Goal: Transaction & Acquisition: Purchase product/service

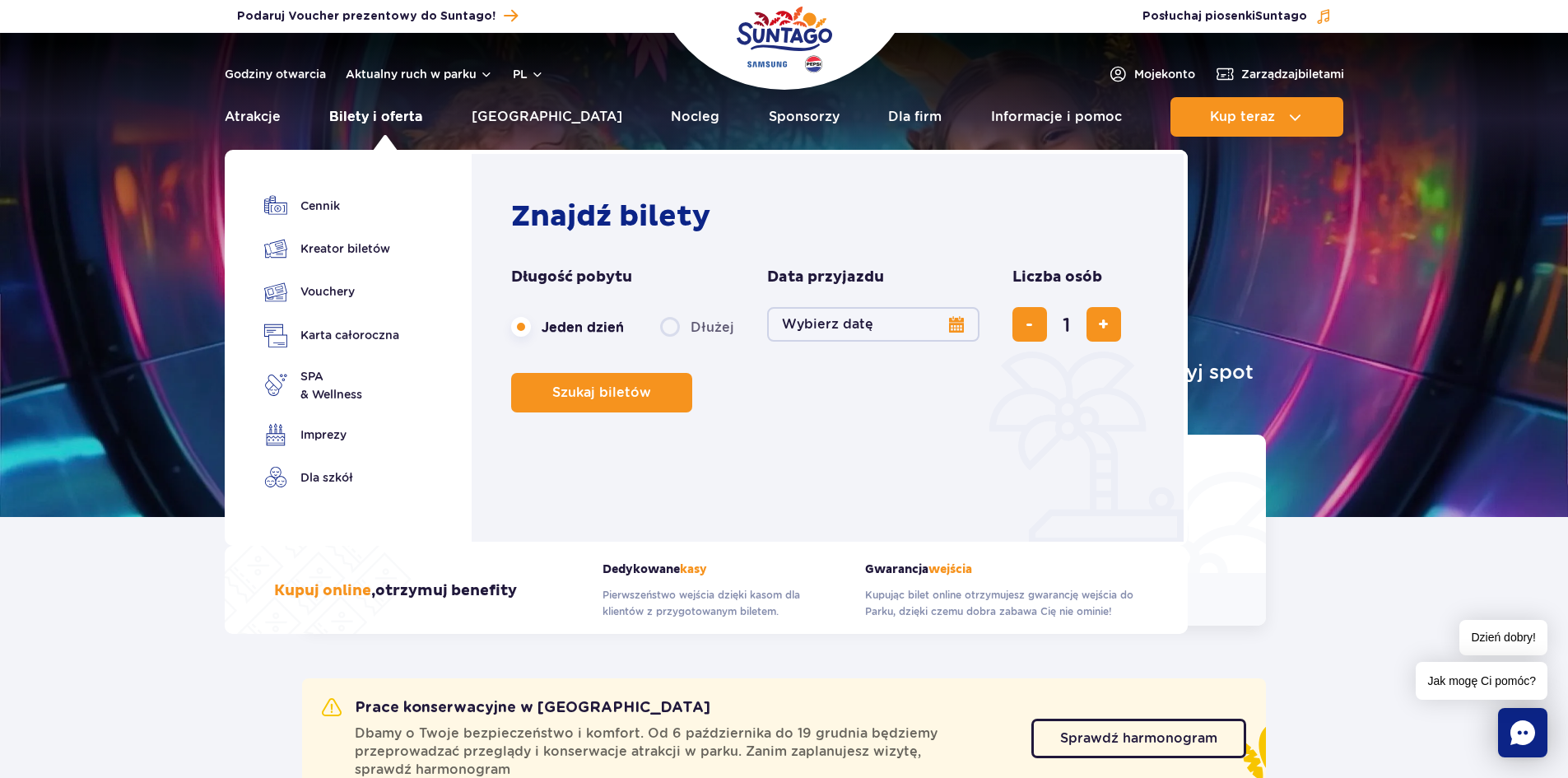
click at [381, 120] on link "Bilety i oferta" at bounding box center [375, 117] width 93 height 39
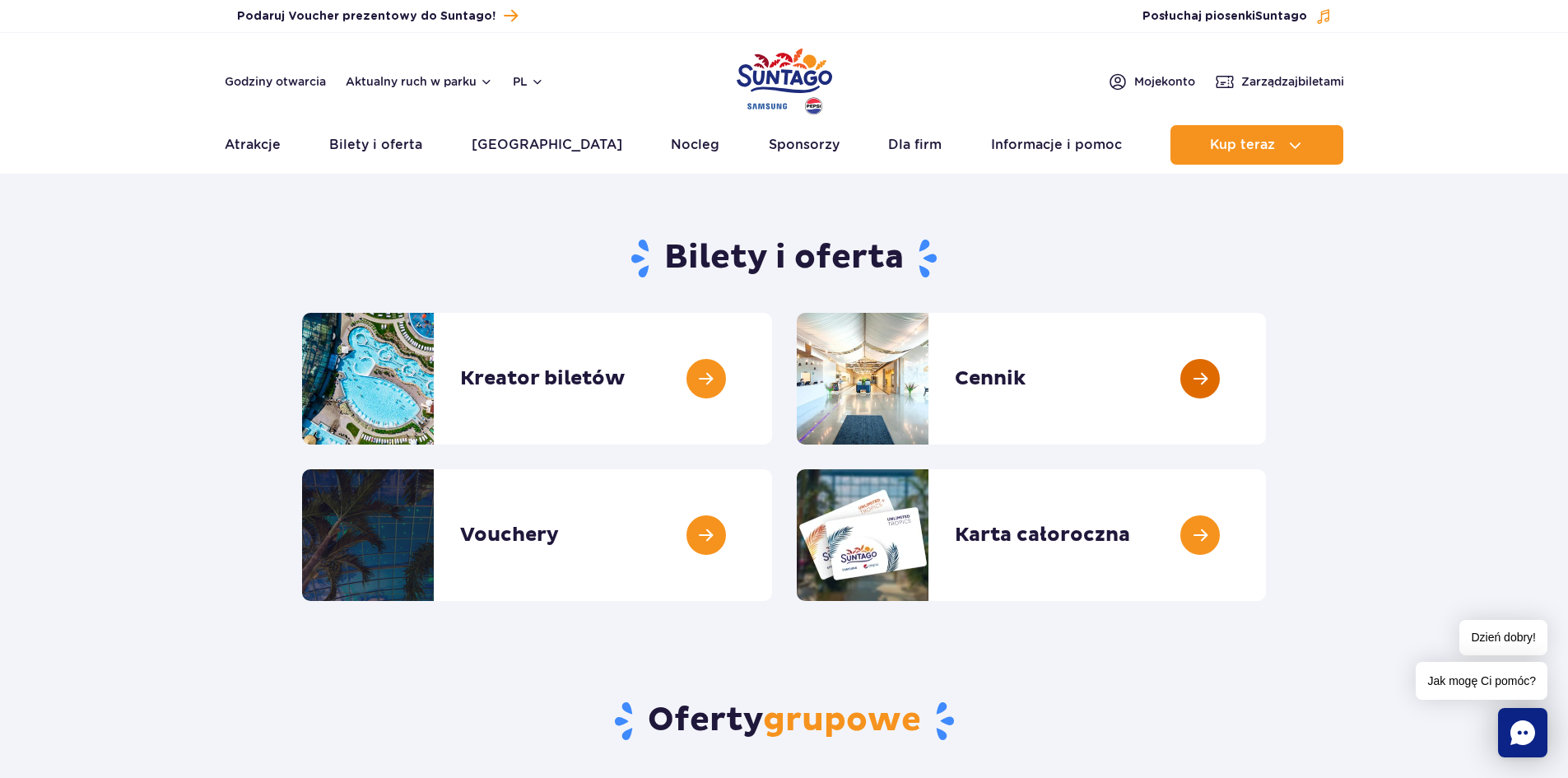
click at [1265, 361] on link at bounding box center [1265, 378] width 0 height 132
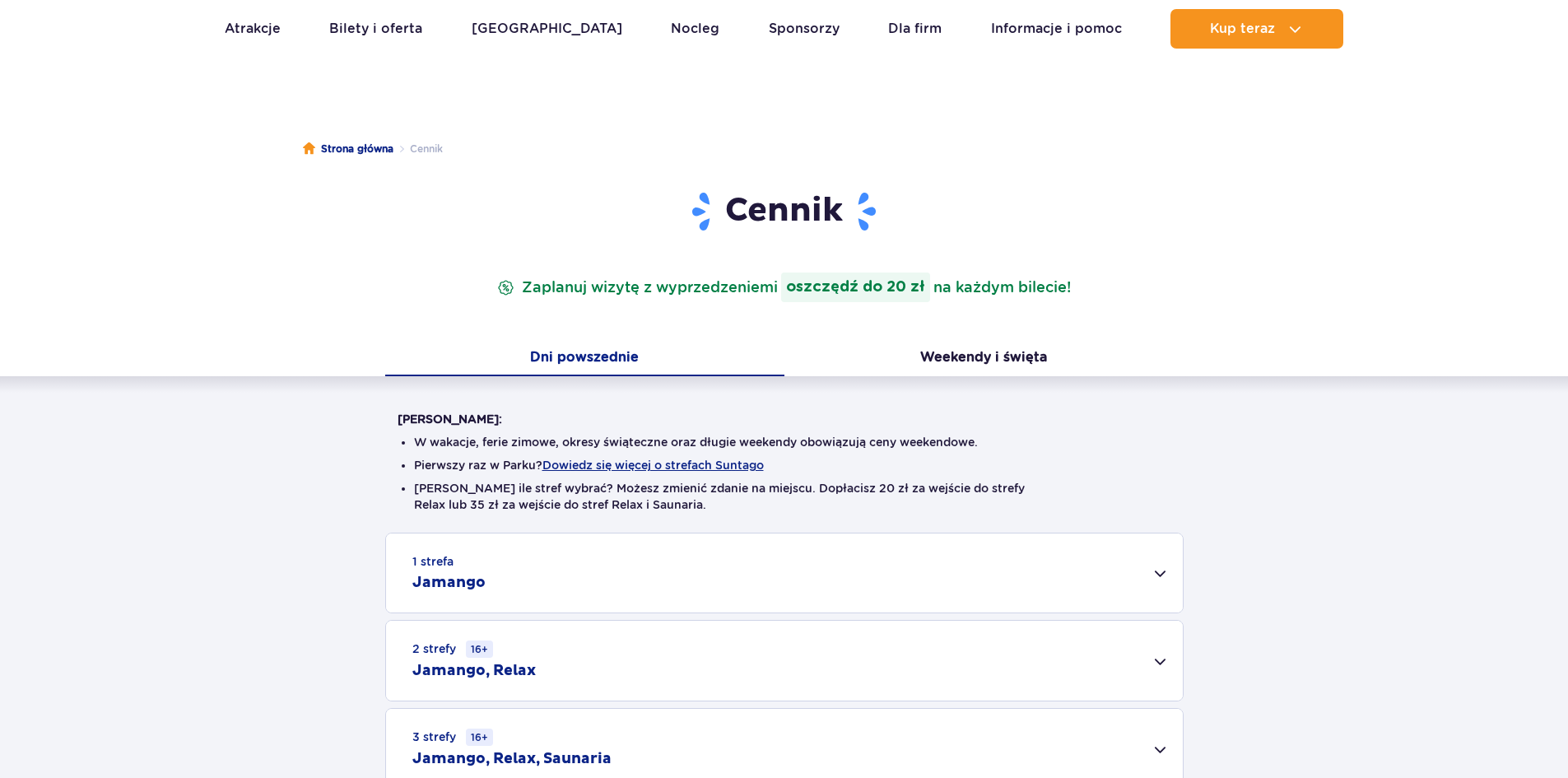
scroll to position [247, 0]
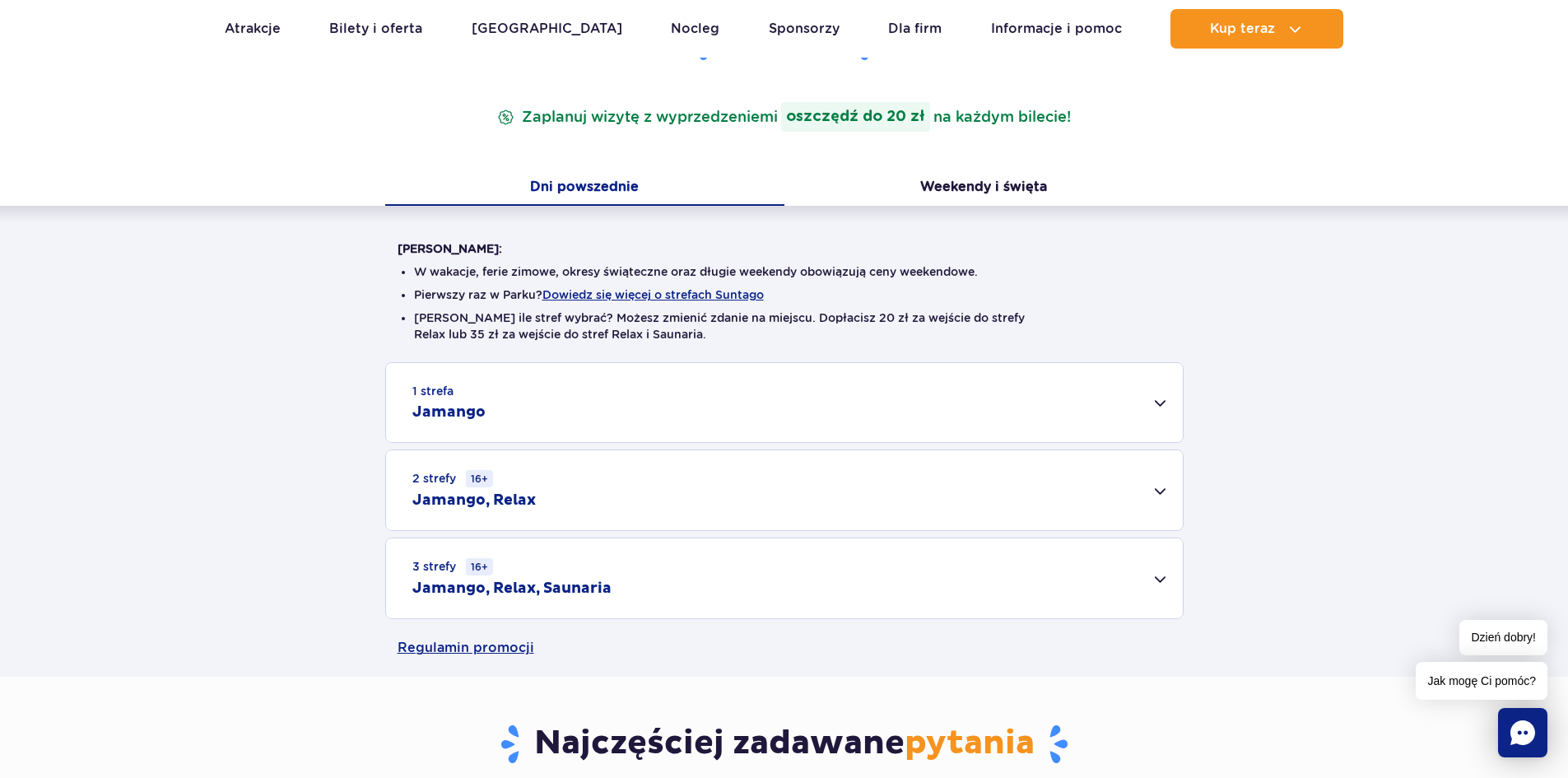
click at [502, 405] on div "1 strefa Jamango" at bounding box center [784, 403] width 797 height 79
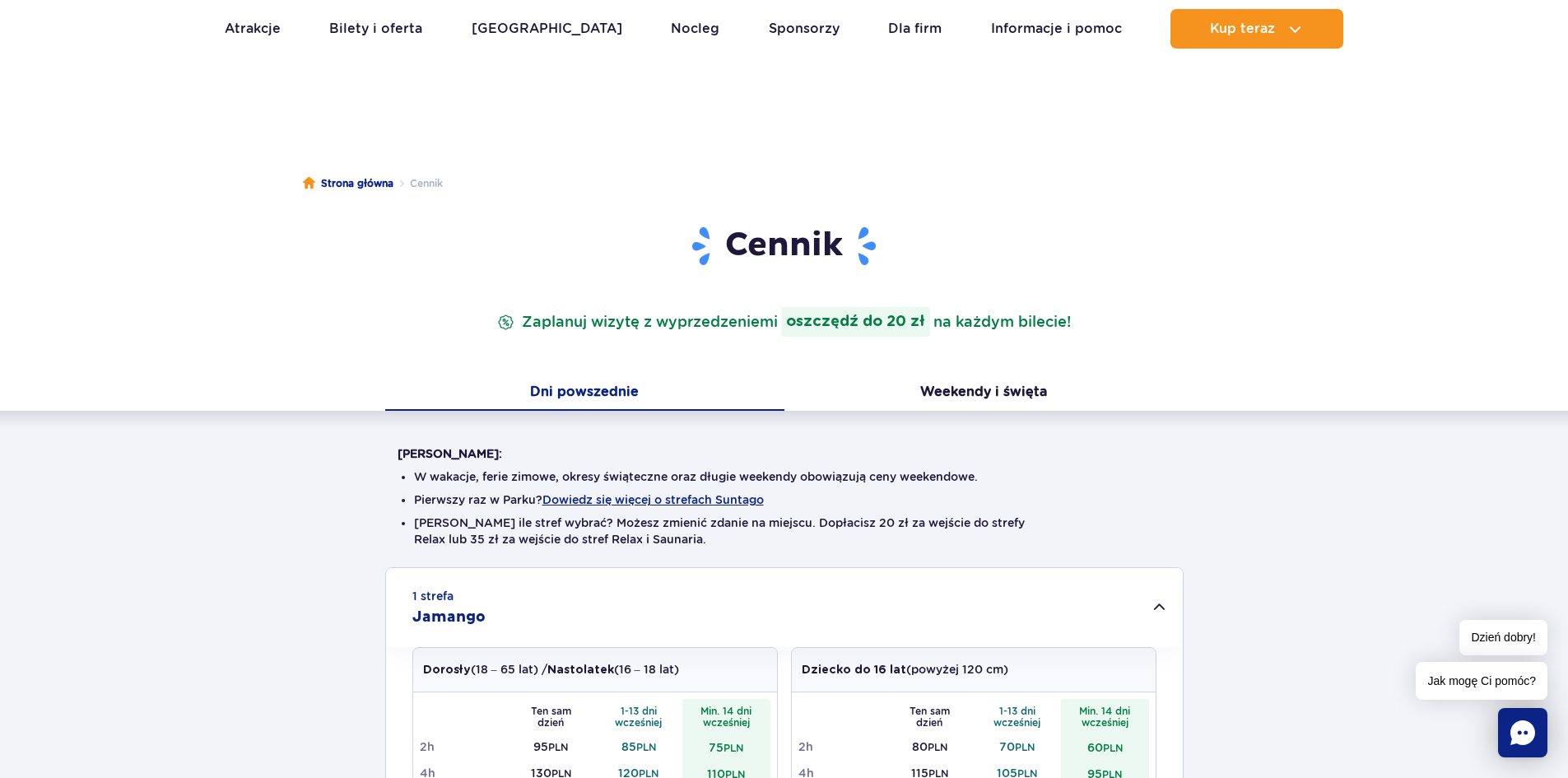
scroll to position [0, 0]
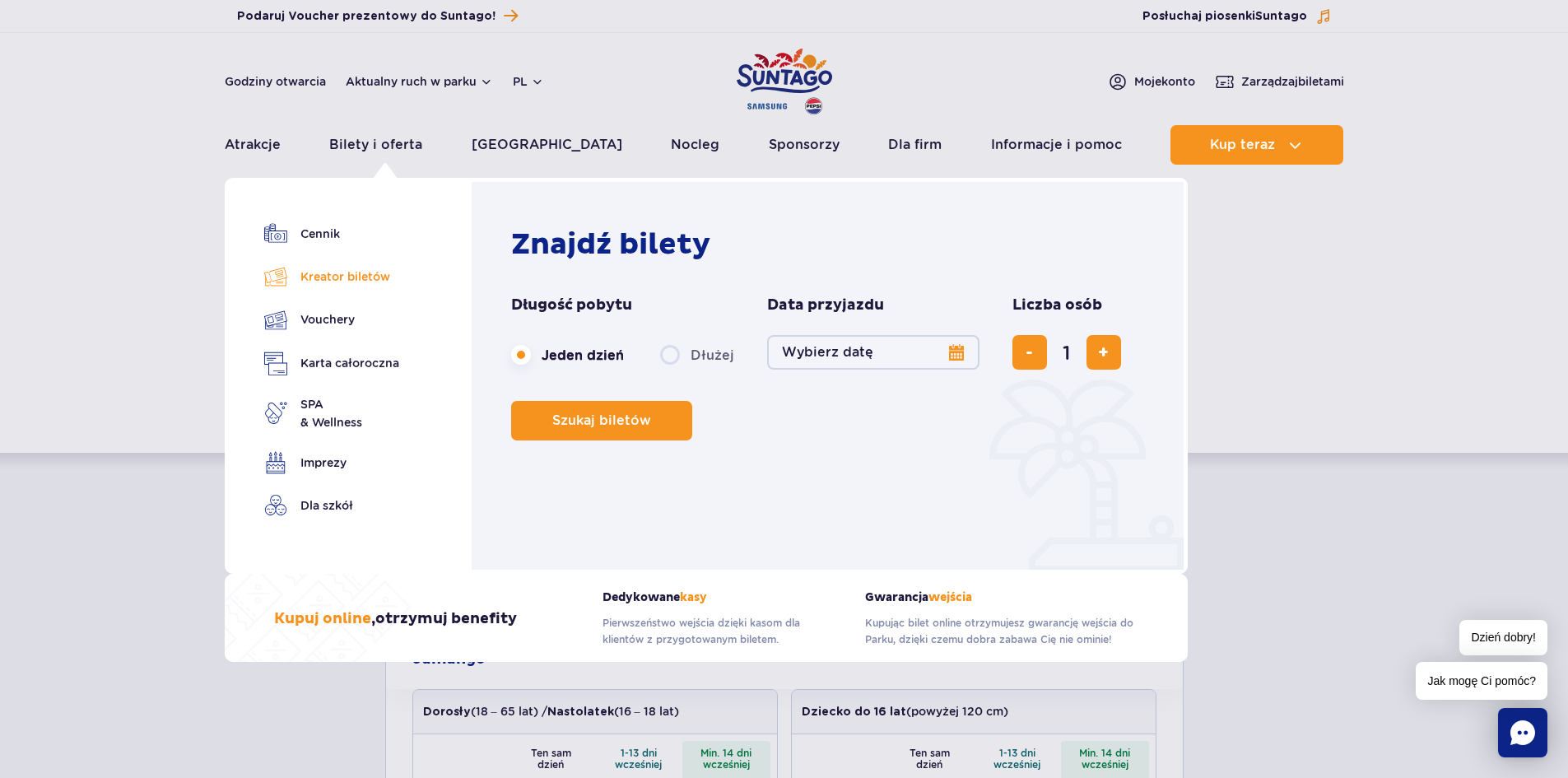
click at [337, 277] on link "Kreator biletów" at bounding box center [332, 276] width 135 height 23
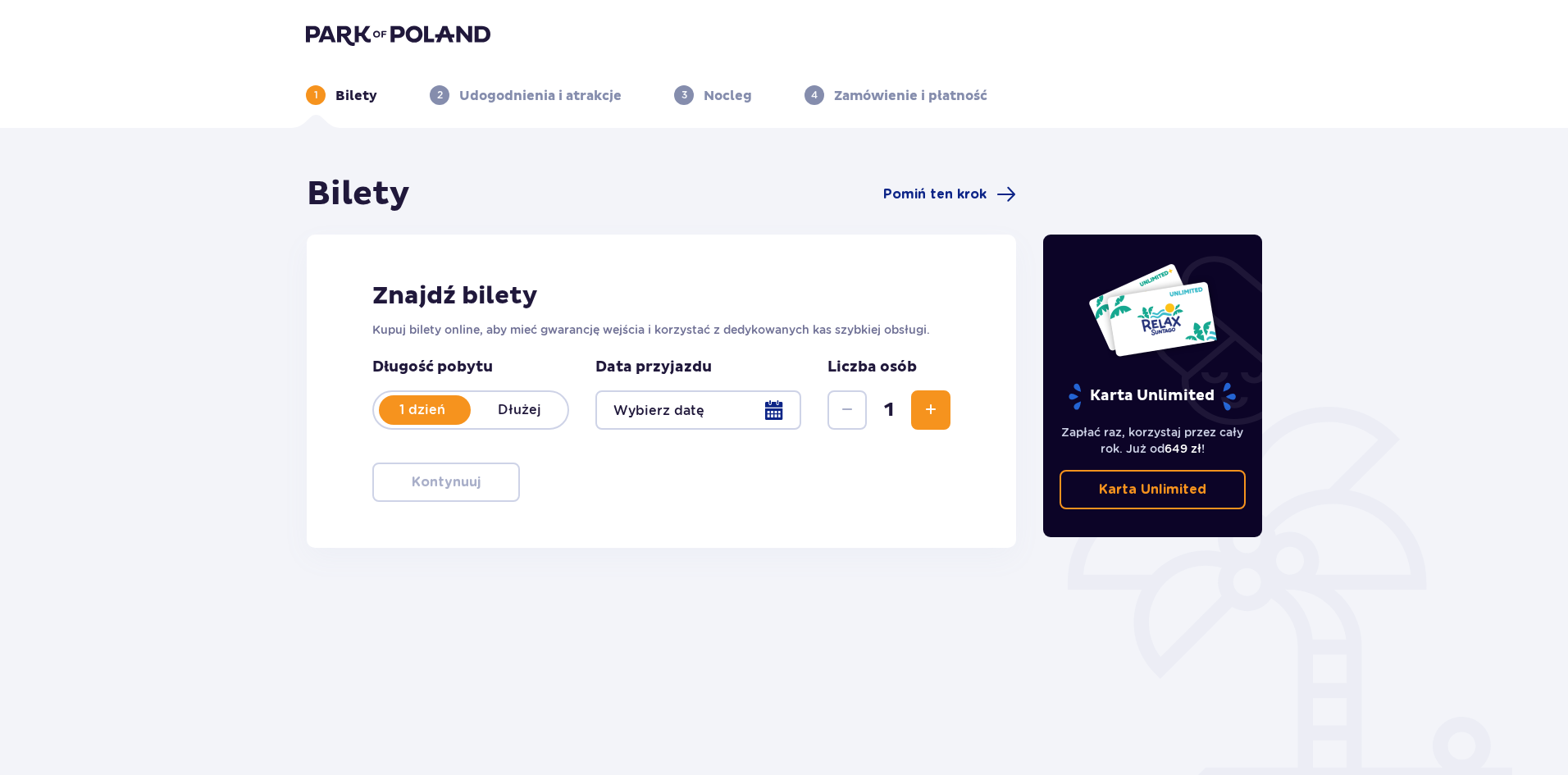
click at [441, 418] on p "1 dzień" at bounding box center [422, 409] width 97 height 18
click at [419, 414] on p "1 dzień" at bounding box center [422, 409] width 97 height 18
click at [650, 418] on div at bounding box center [698, 409] width 206 height 39
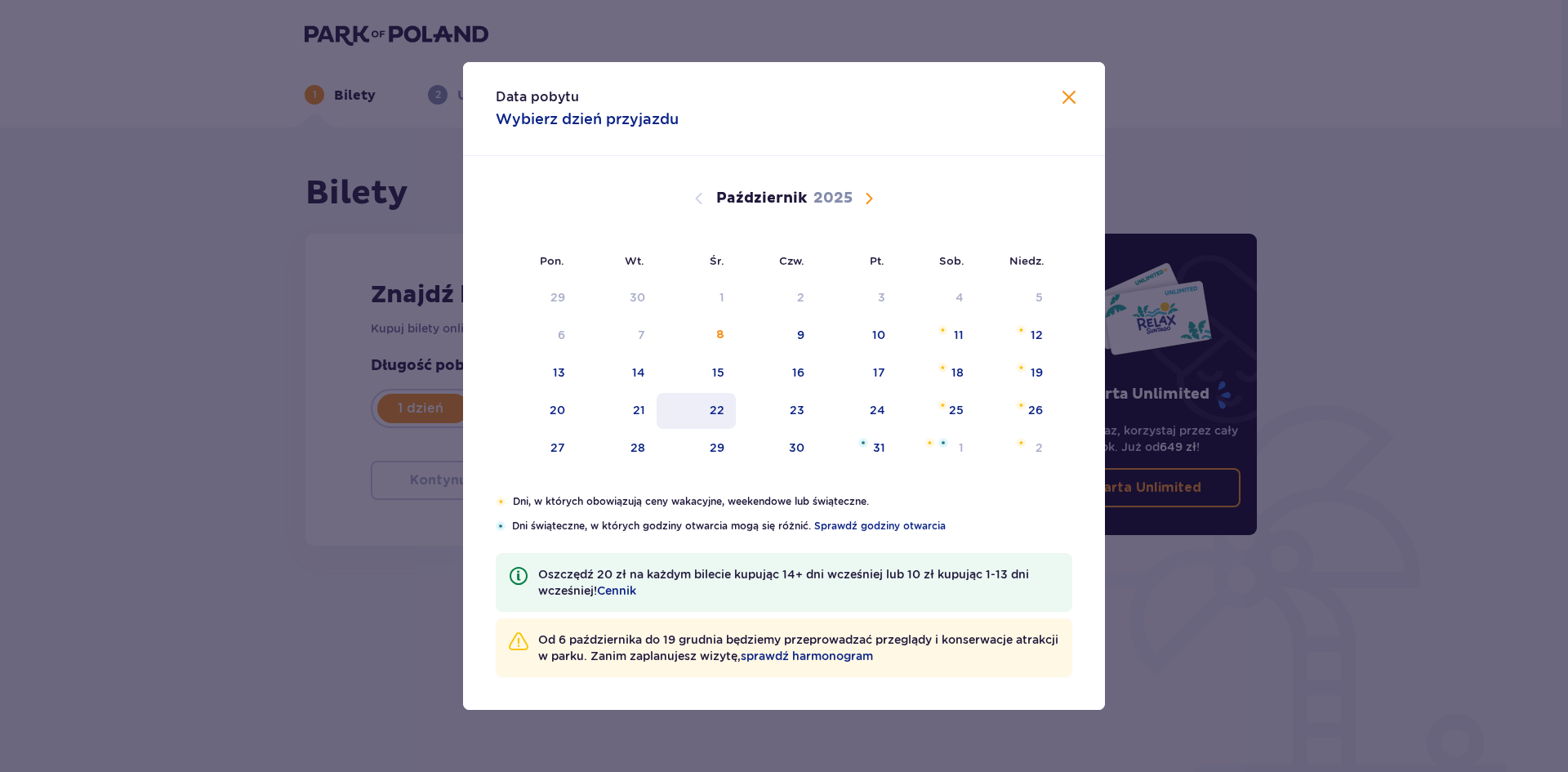
click at [707, 415] on div "22" at bounding box center [695, 411] width 79 height 36
type input "22.10.25"
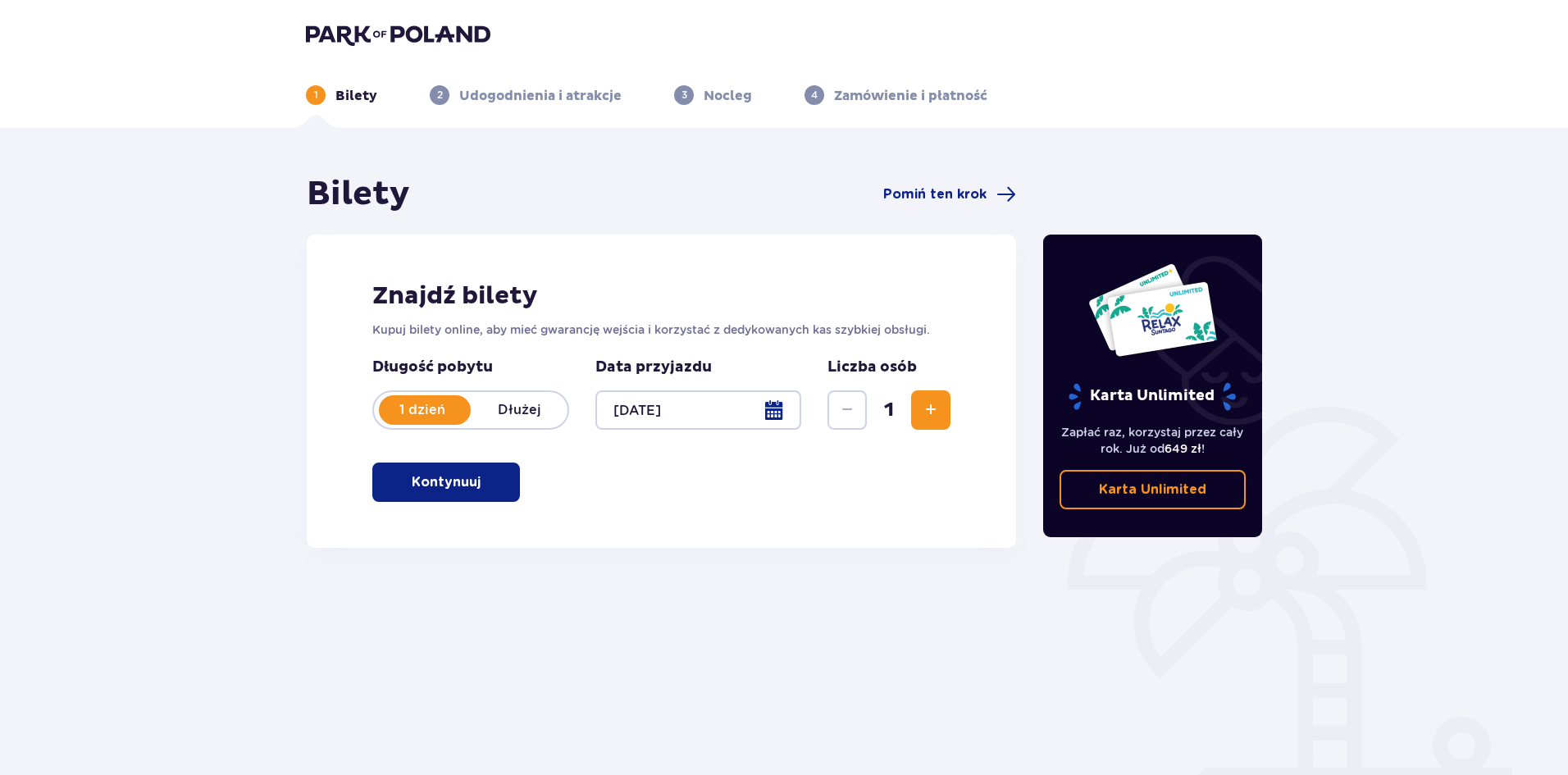
click at [469, 475] on button "Kontynuuj" at bounding box center [446, 482] width 148 height 39
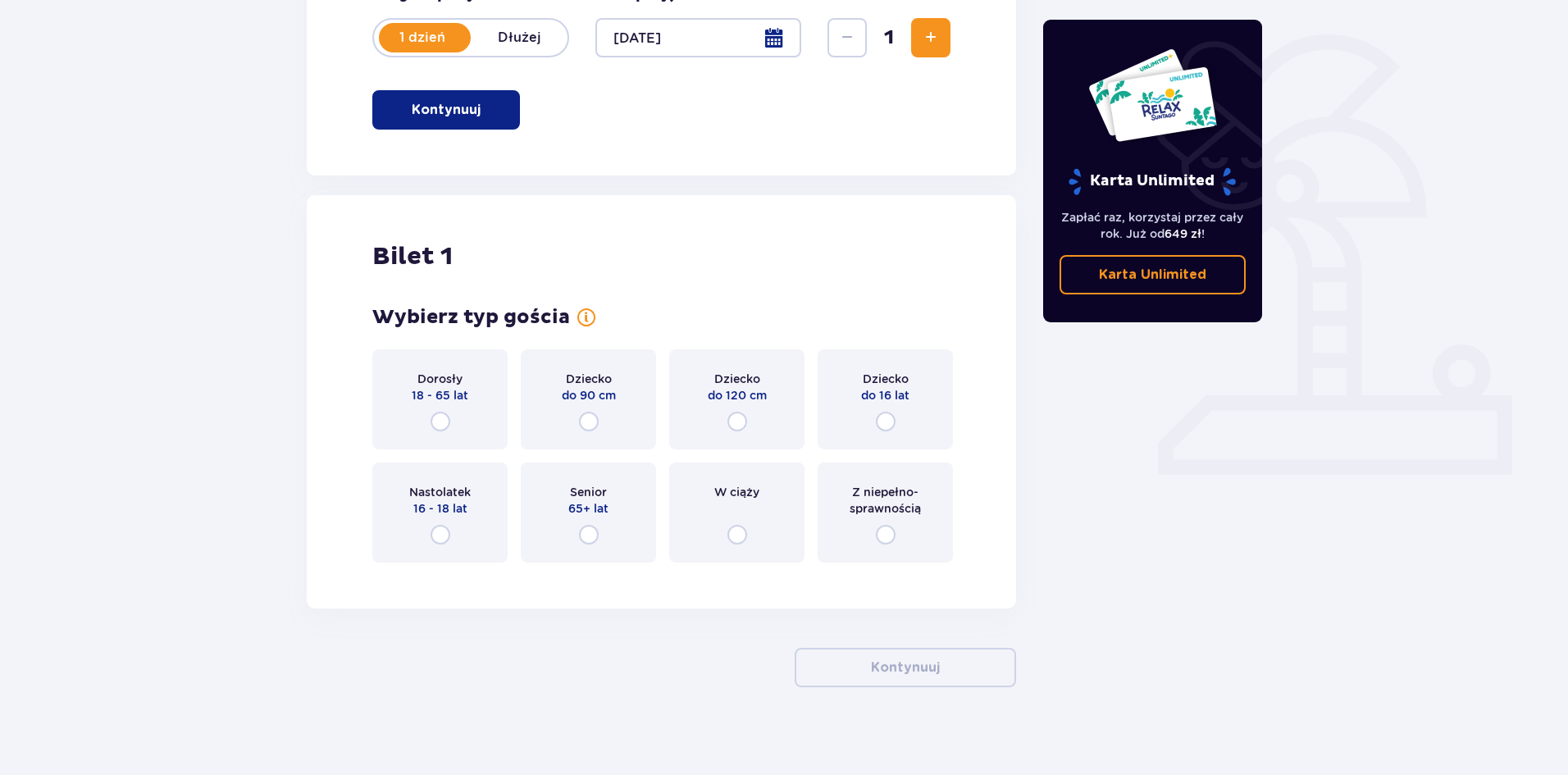
scroll to position [383, 0]
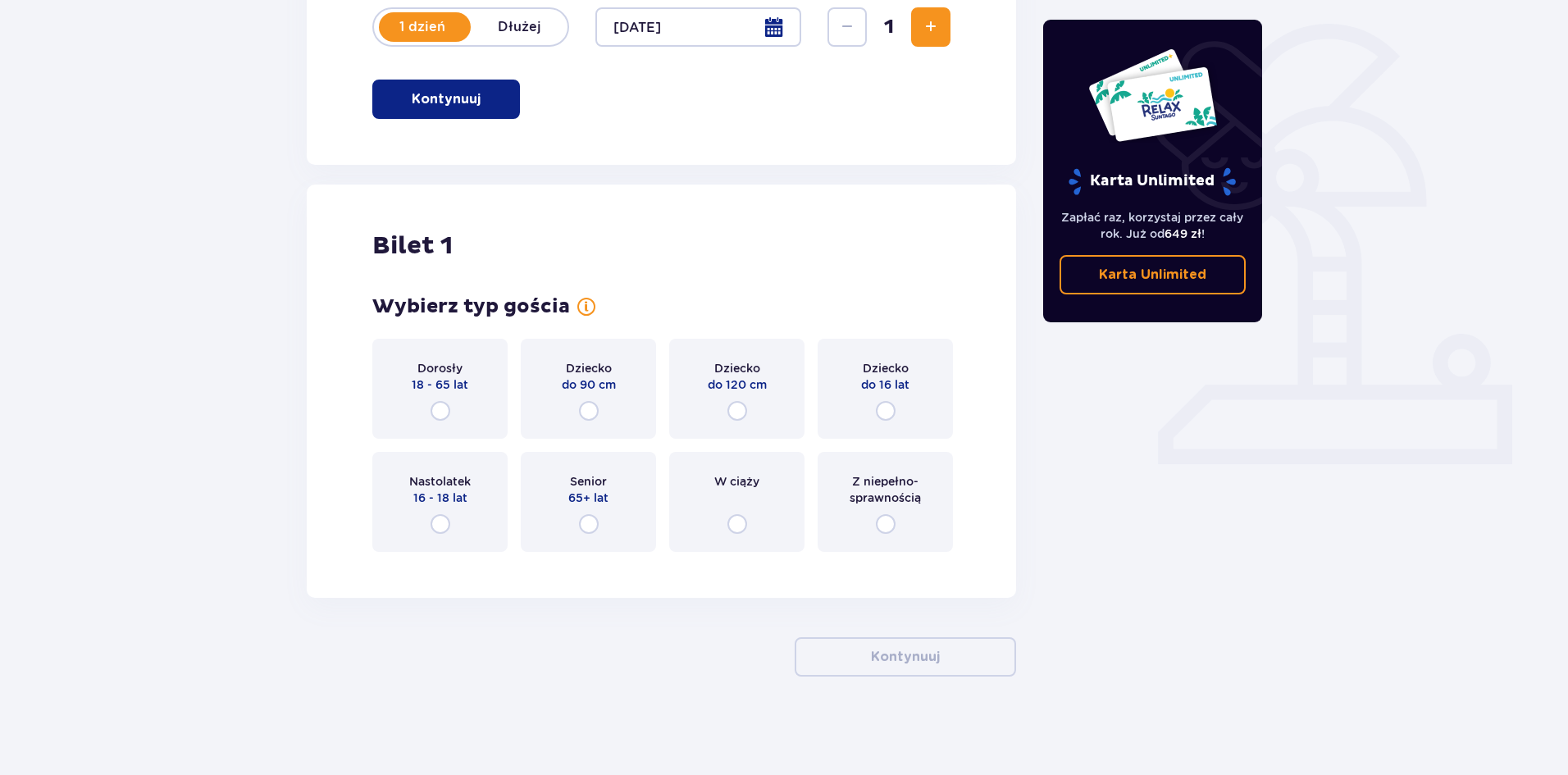
click at [879, 413] on input "radio" at bounding box center [885, 410] width 20 height 20
radio input "true"
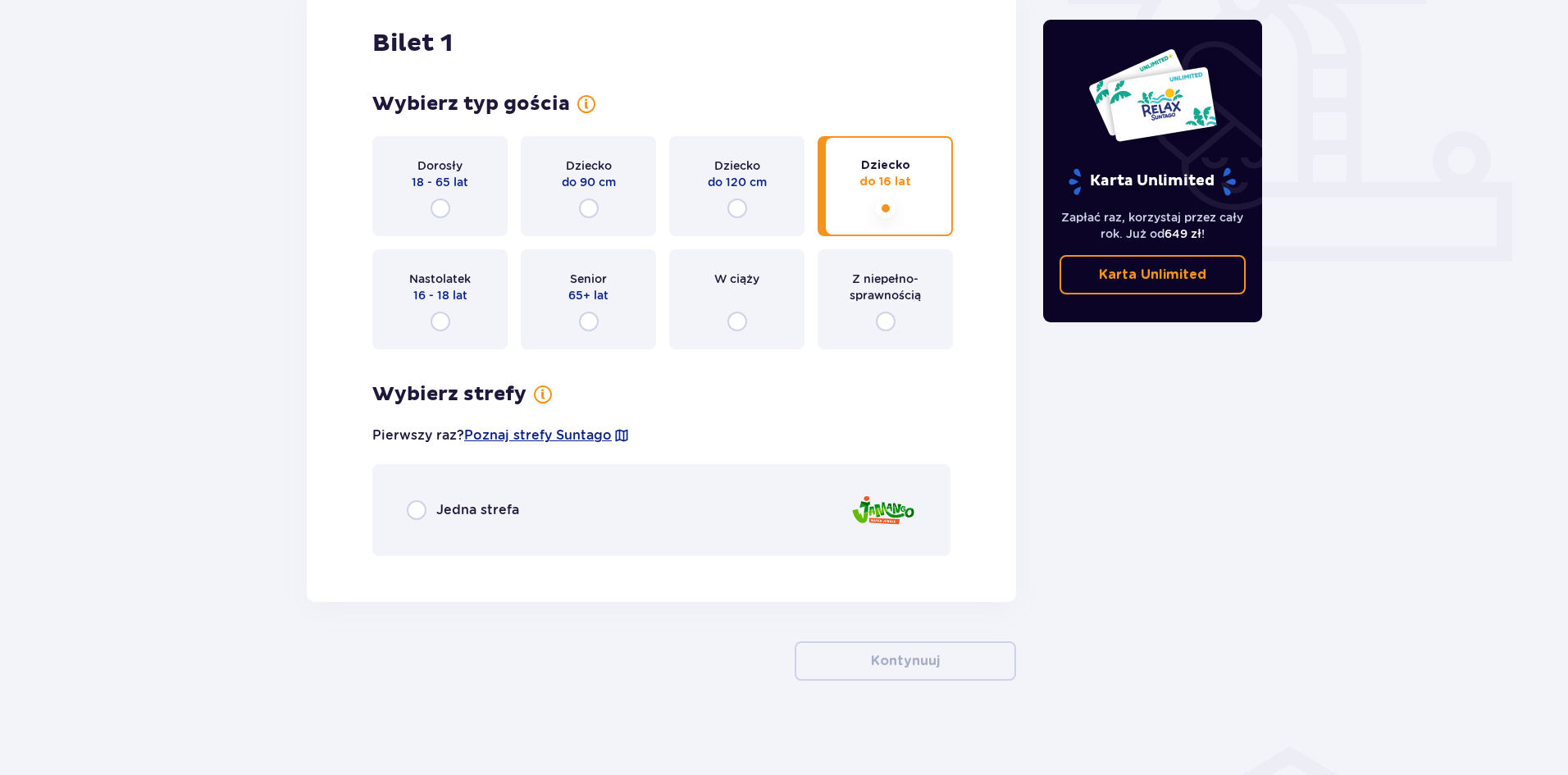
scroll to position [590, 0]
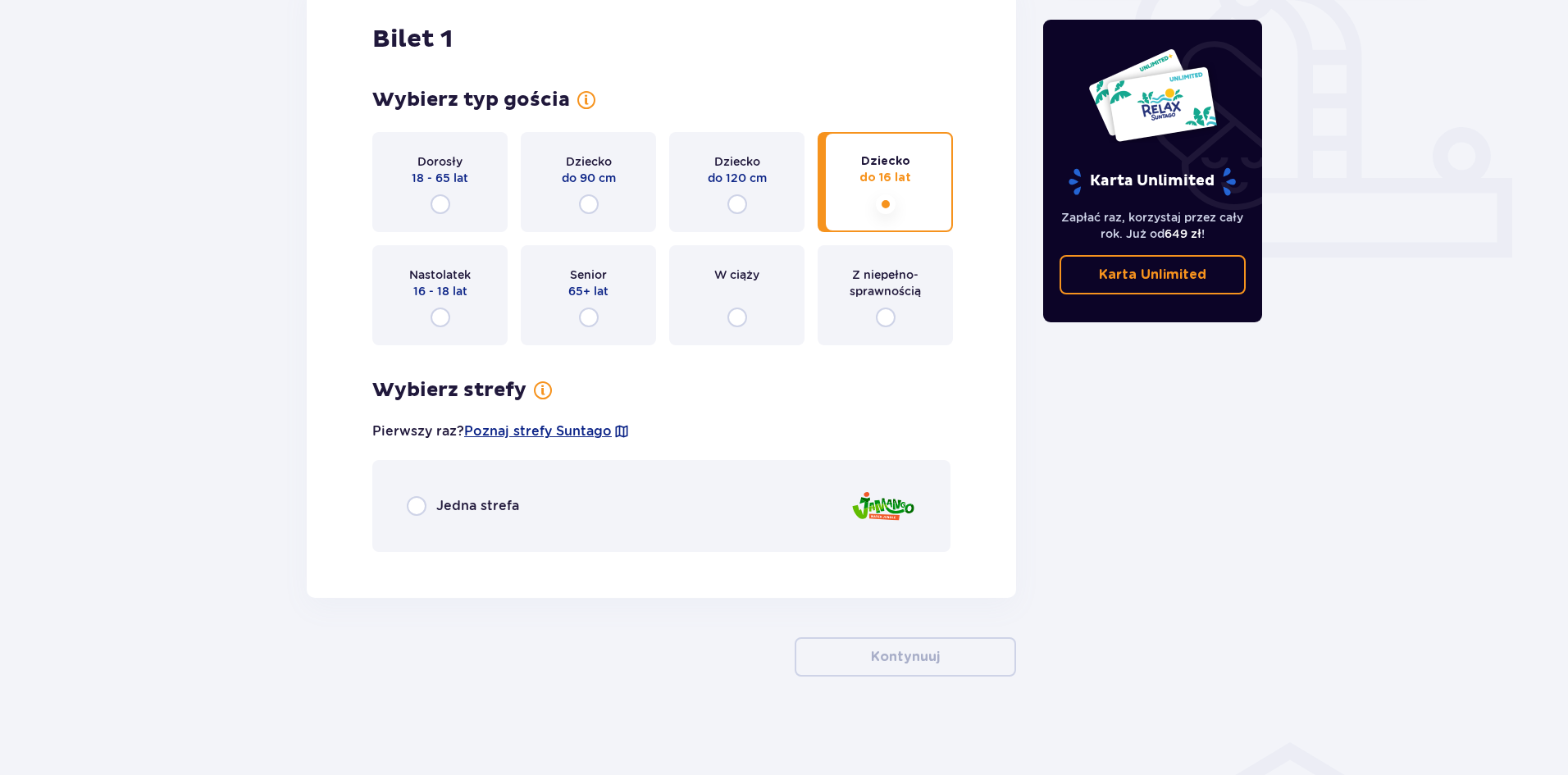
click at [414, 506] on input "radio" at bounding box center [416, 505] width 20 height 20
radio input "true"
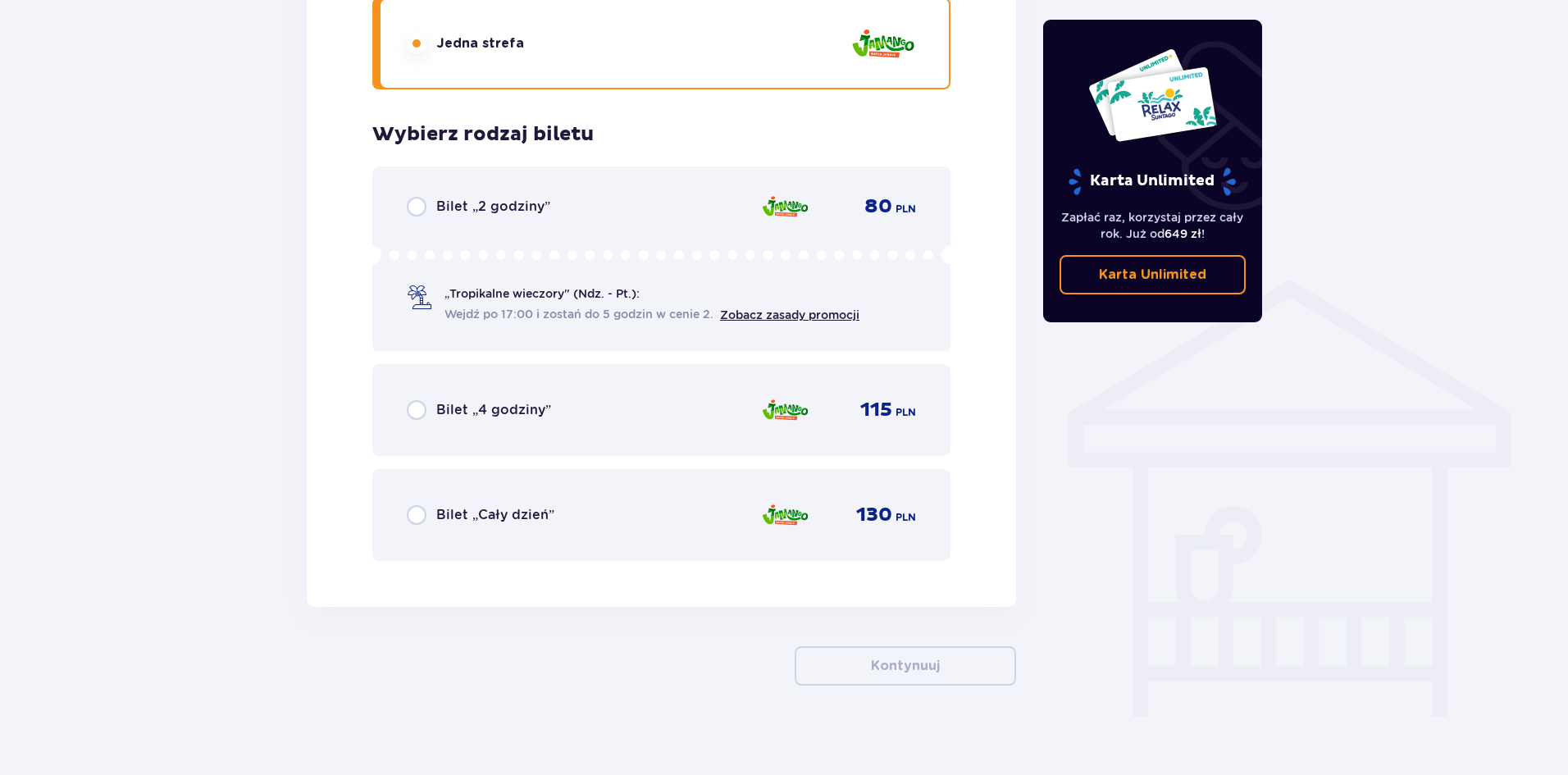
scroll to position [1061, 0]
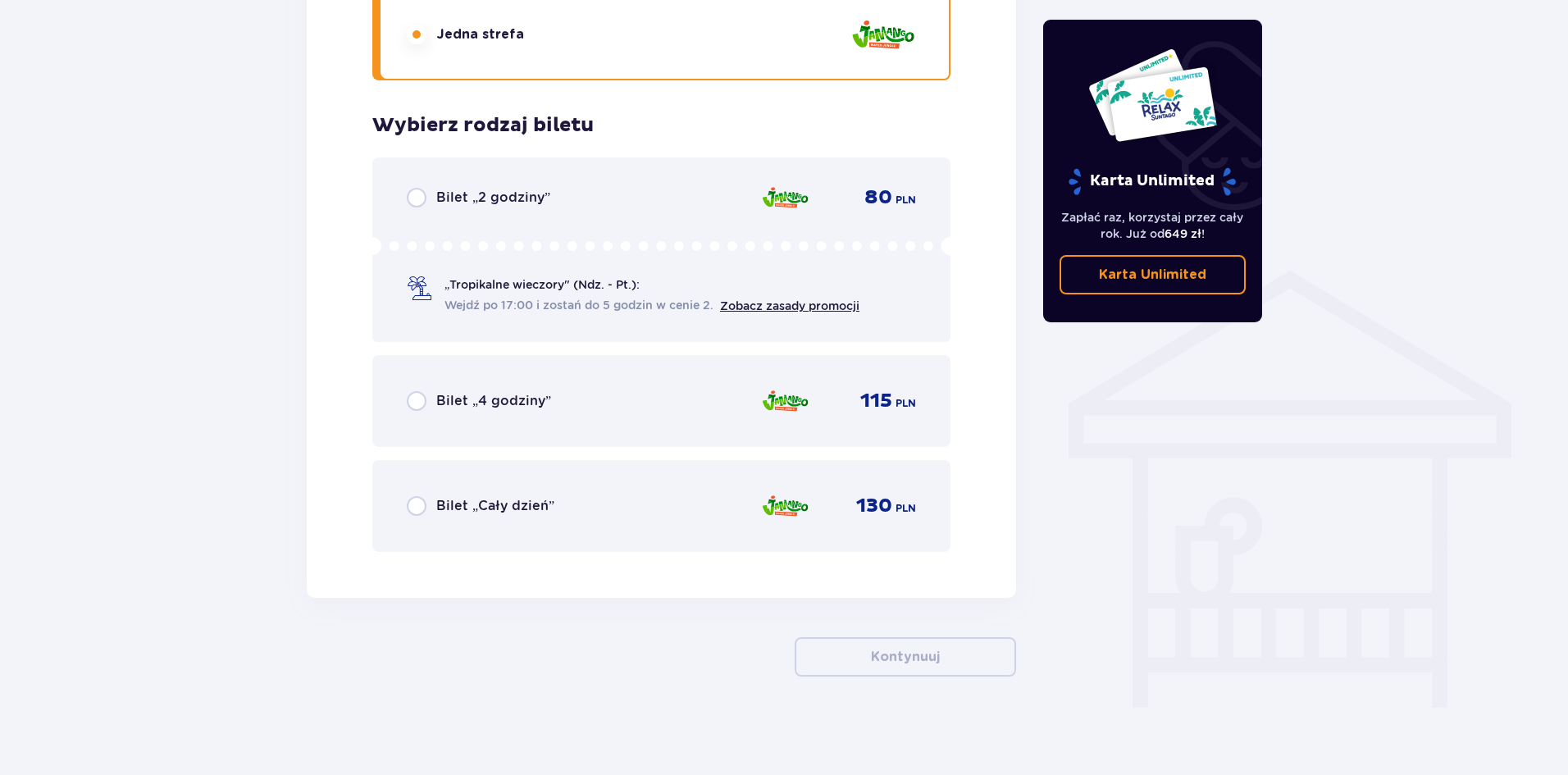
click at [417, 202] on input "radio" at bounding box center [416, 197] width 20 height 20
radio input "true"
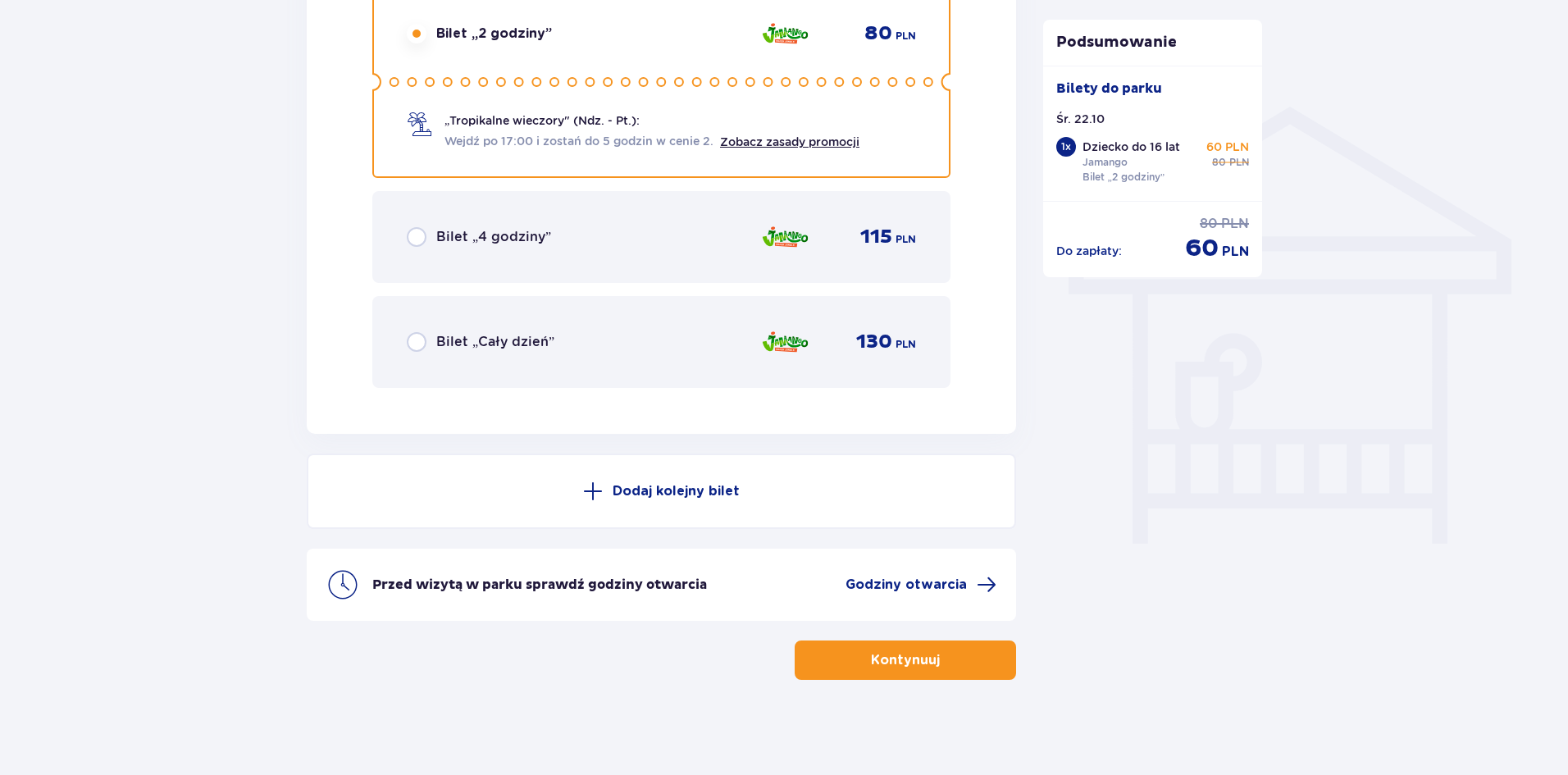
scroll to position [1228, 0]
